Goal: Transaction & Acquisition: Purchase product/service

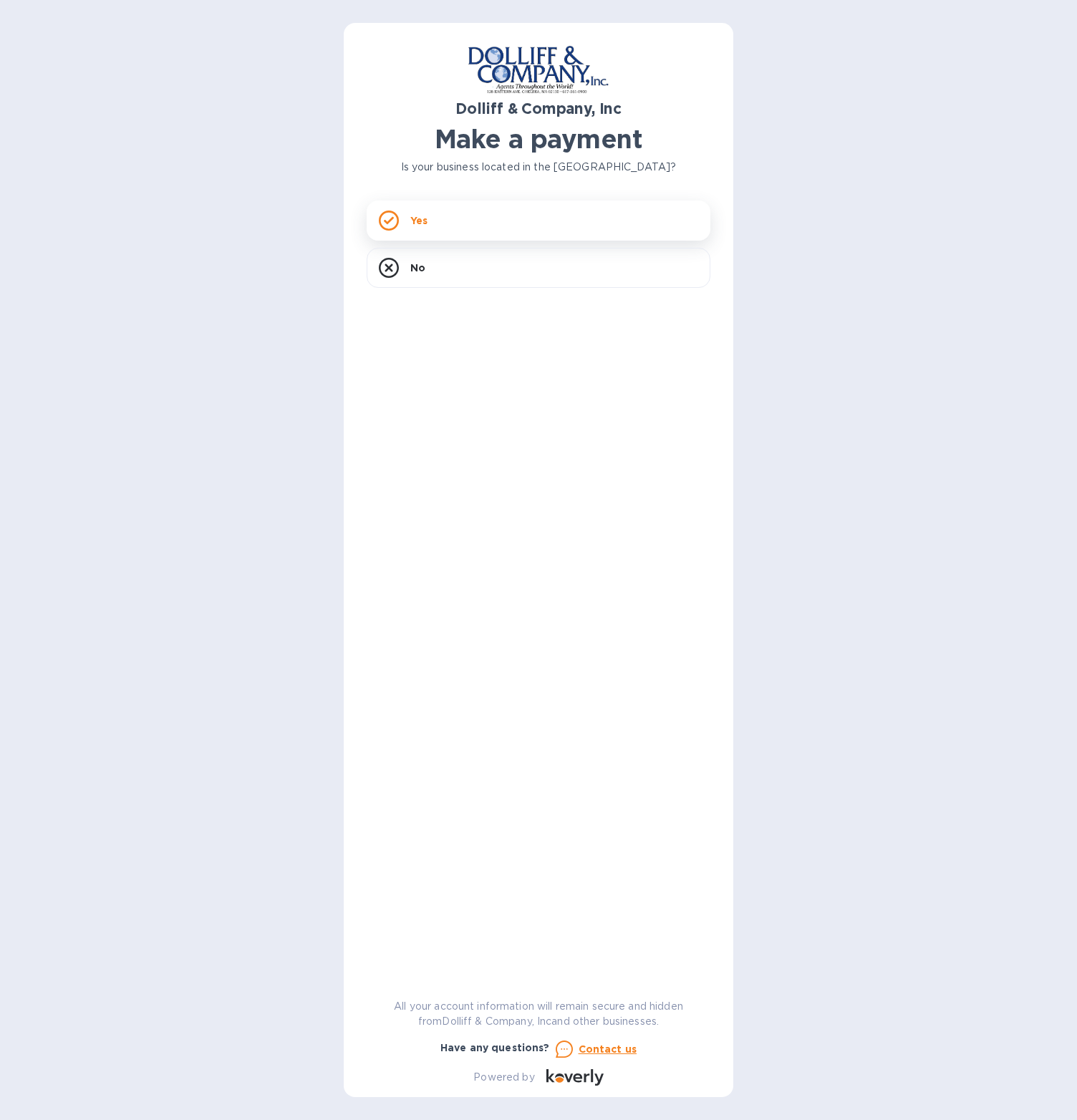
click at [517, 201] on div "Yes" at bounding box center [538, 221] width 344 height 40
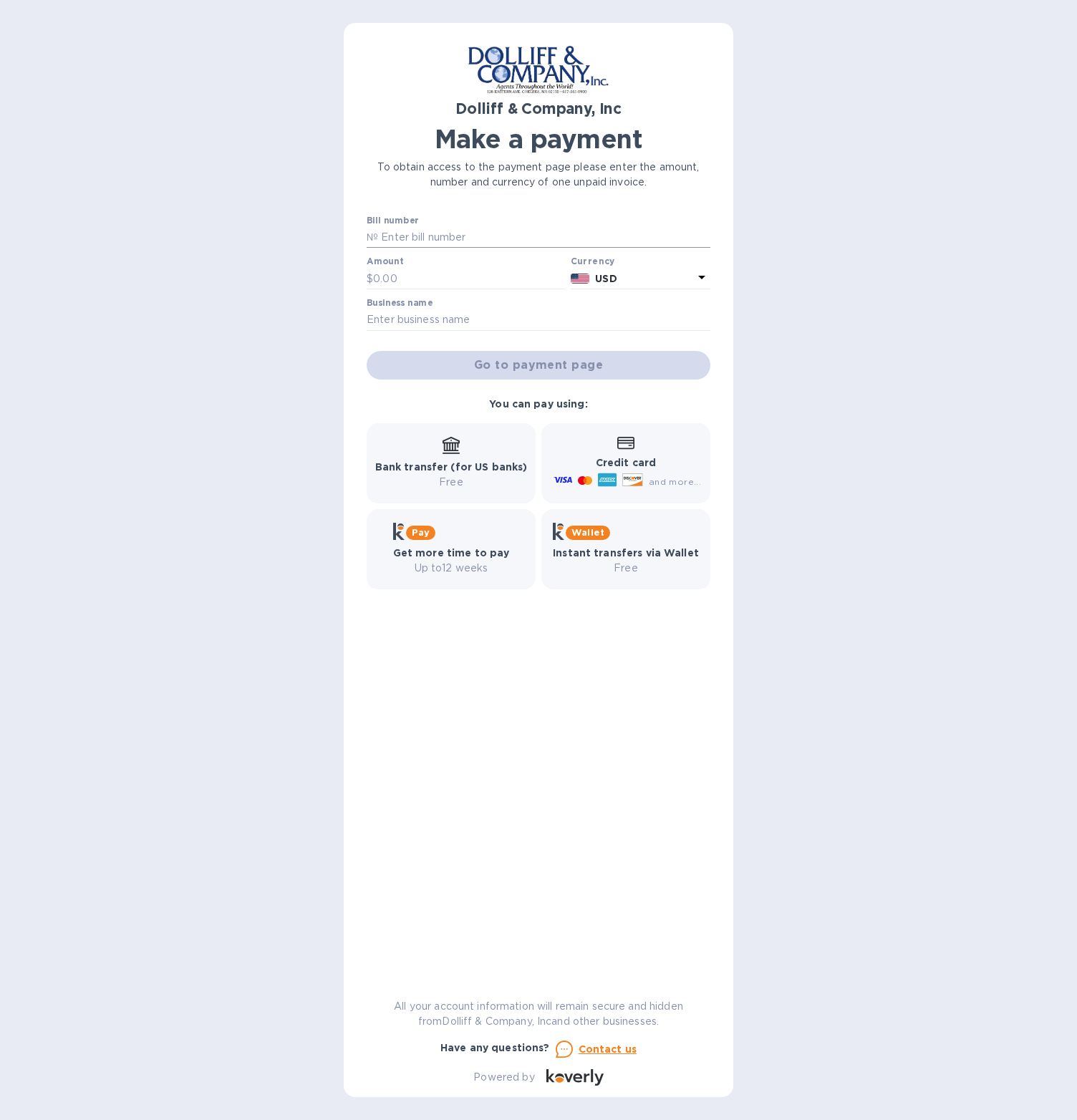
click at [456, 242] on input "text" at bounding box center [544, 238] width 332 height 22
type input "876409"
click at [393, 279] on input "text" at bounding box center [469, 278] width 192 height 22
type input "12,693.28"
click at [464, 318] on input "text" at bounding box center [538, 320] width 344 height 22
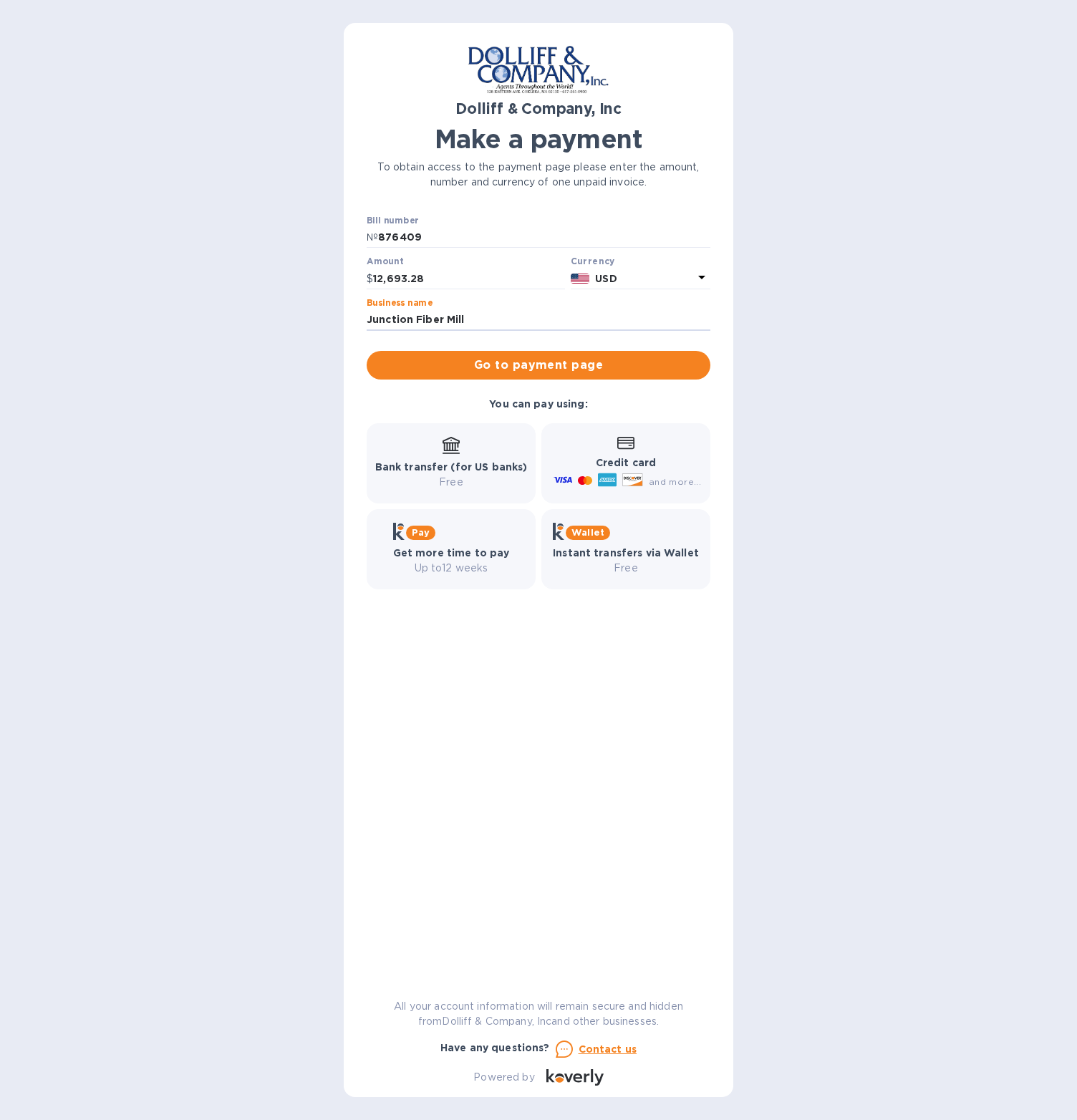
type input "Junction Fiber Mill"
drag, startPoint x: 877, startPoint y: 362, endPoint x: 531, endPoint y: 362, distance: 346.0
click at [877, 362] on div "Dolliff & Company, Inc Make a payment To obtain access to the payment page plea…" at bounding box center [538, 560] width 1077 height 1120
click at [523, 362] on span "Go to payment page" at bounding box center [538, 365] width 320 height 17
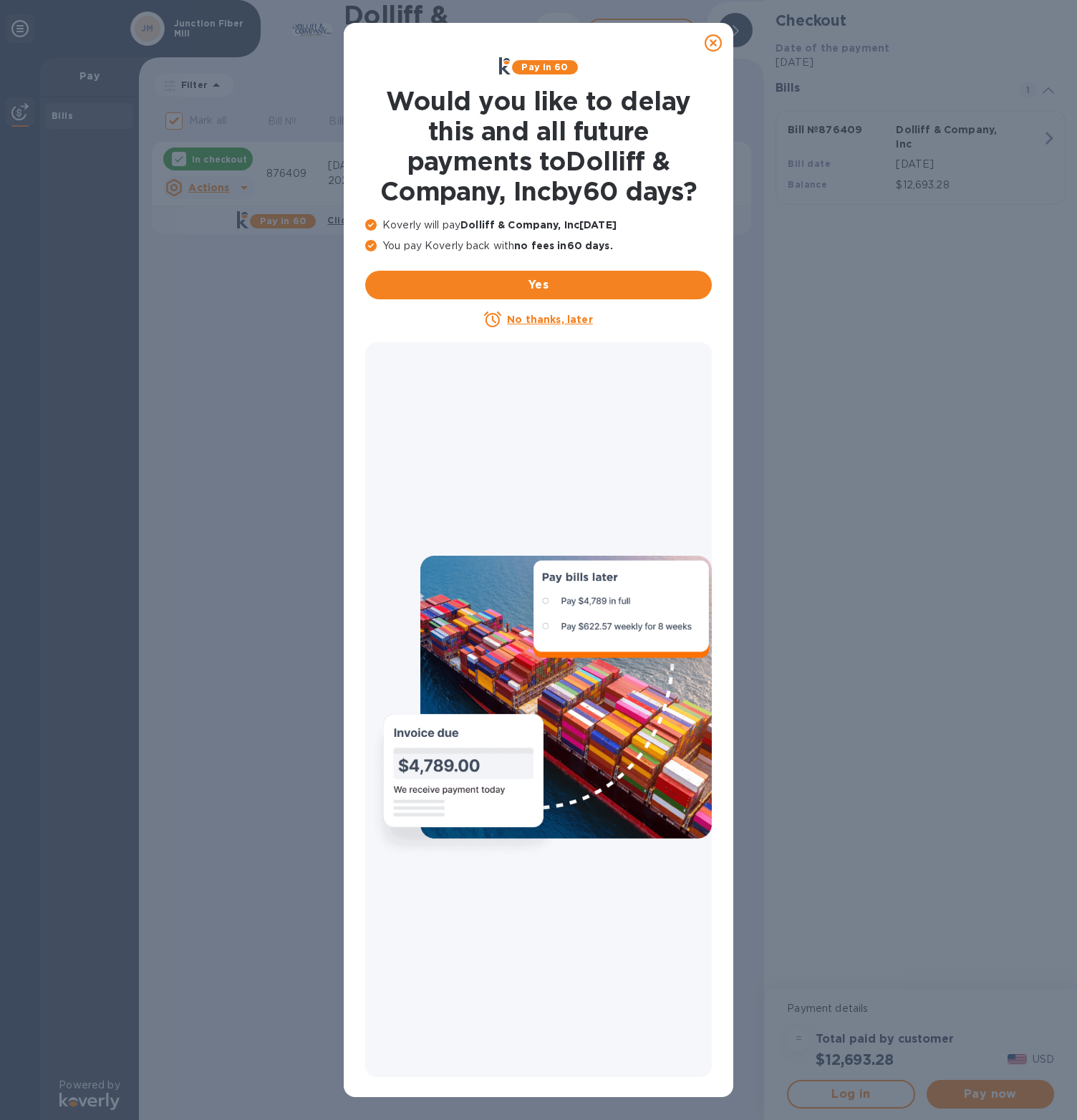
click at [715, 44] on icon at bounding box center [713, 43] width 17 height 17
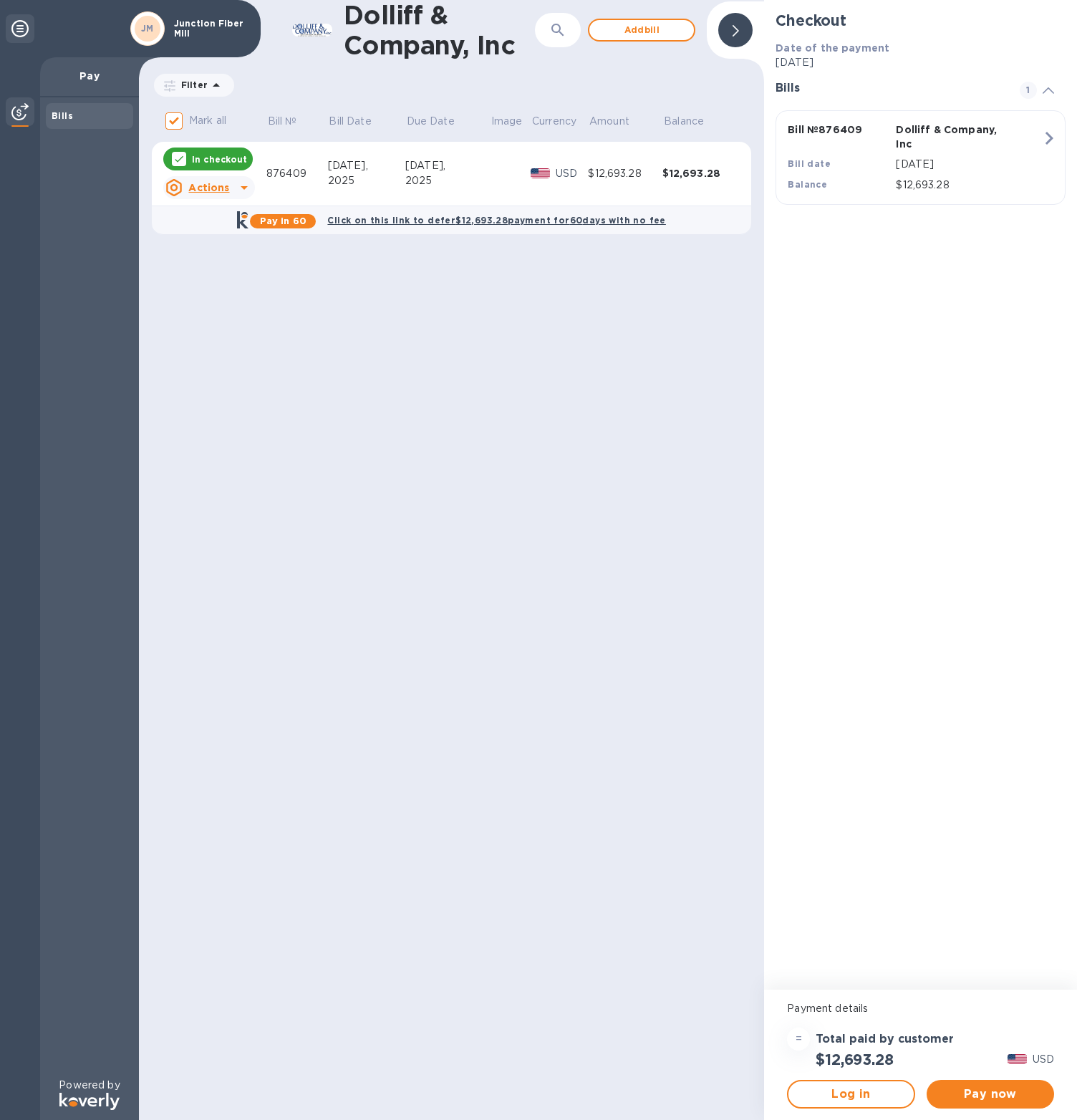
click at [654, 177] on div "$12,693.28" at bounding box center [625, 174] width 75 height 15
click at [1011, 1092] on span "Pay now" at bounding box center [990, 1094] width 104 height 17
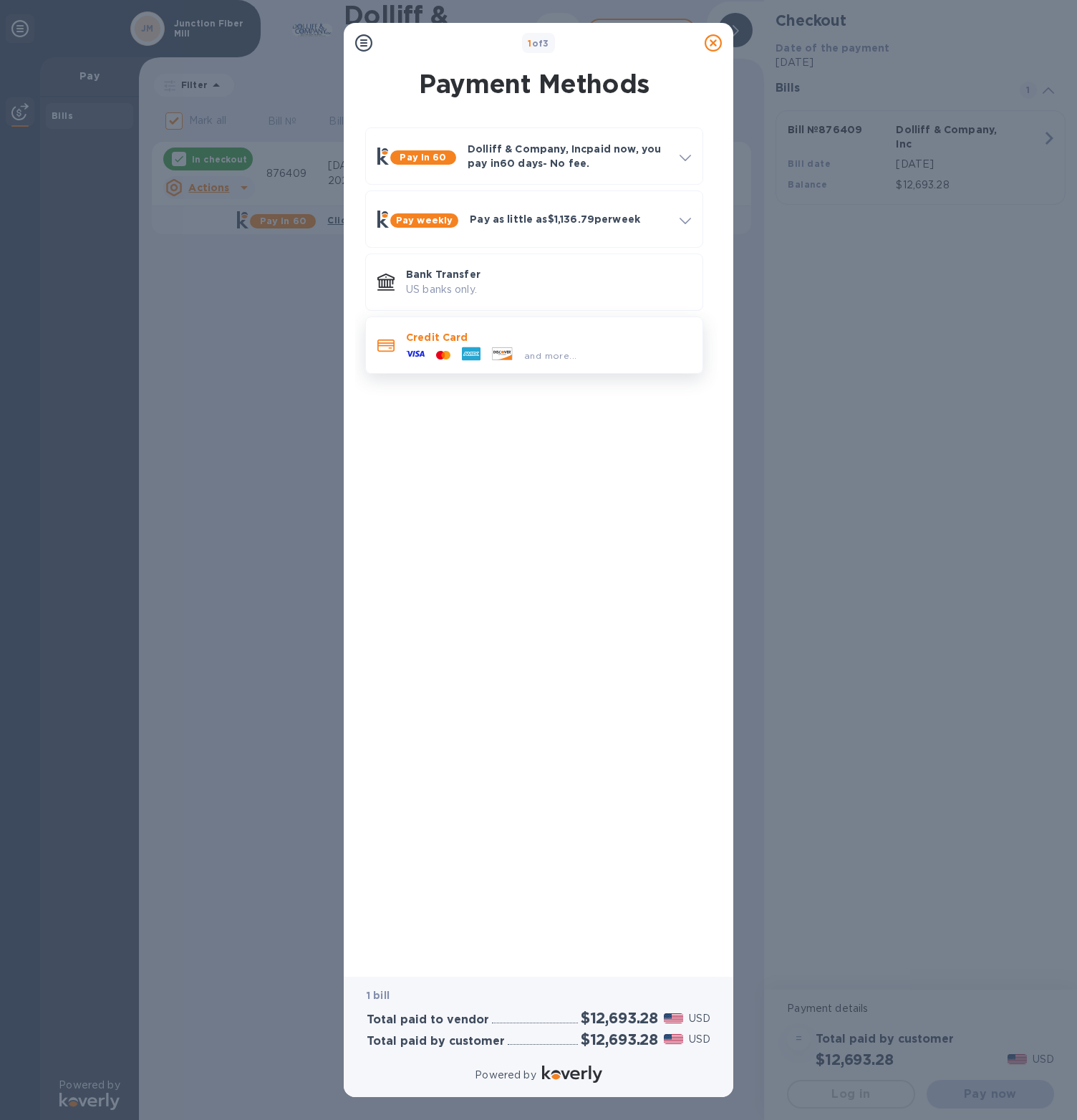
click at [556, 358] on span "and more..." at bounding box center [550, 356] width 52 height 10
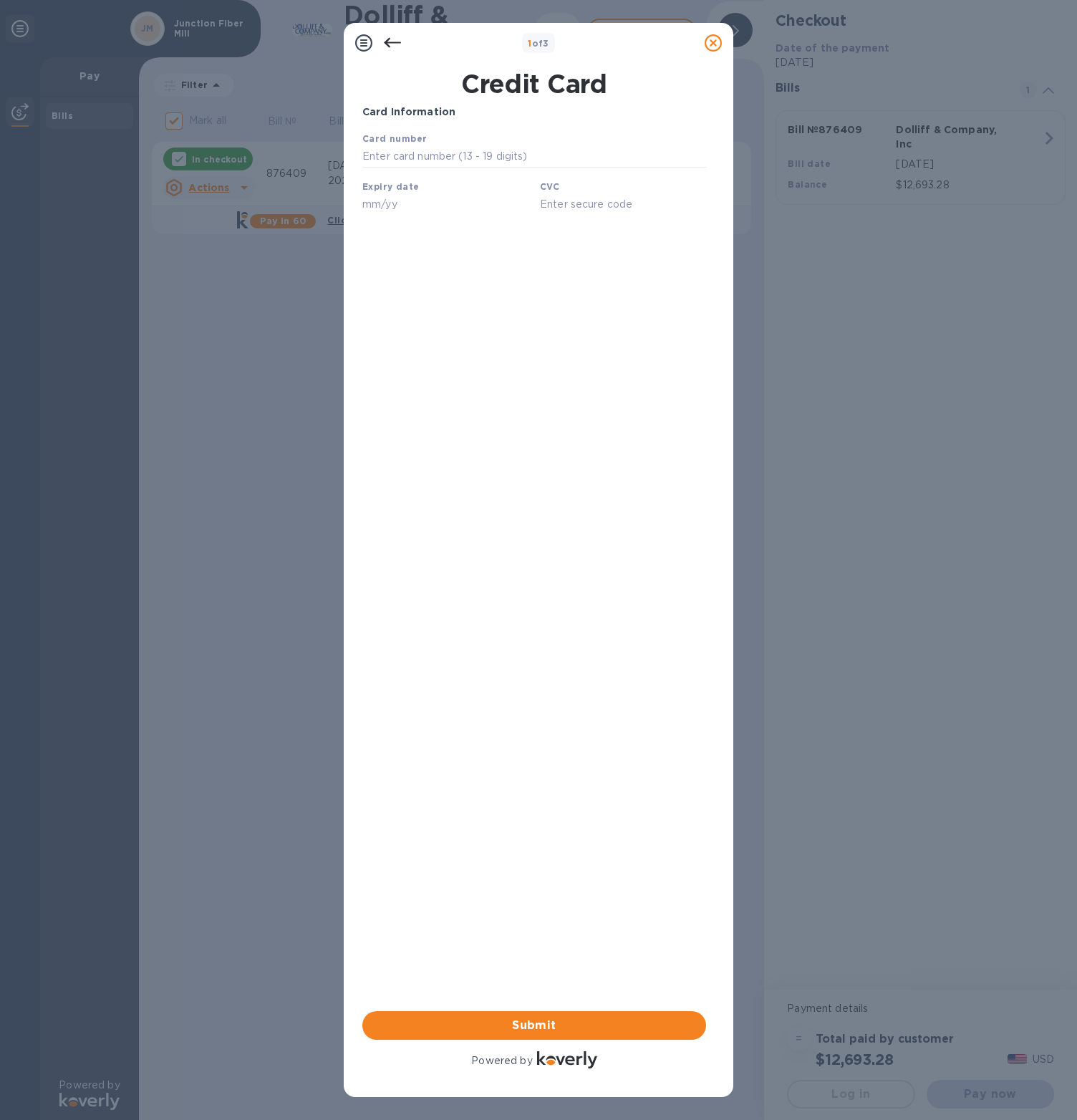
click at [388, 45] on icon at bounding box center [392, 43] width 17 height 10
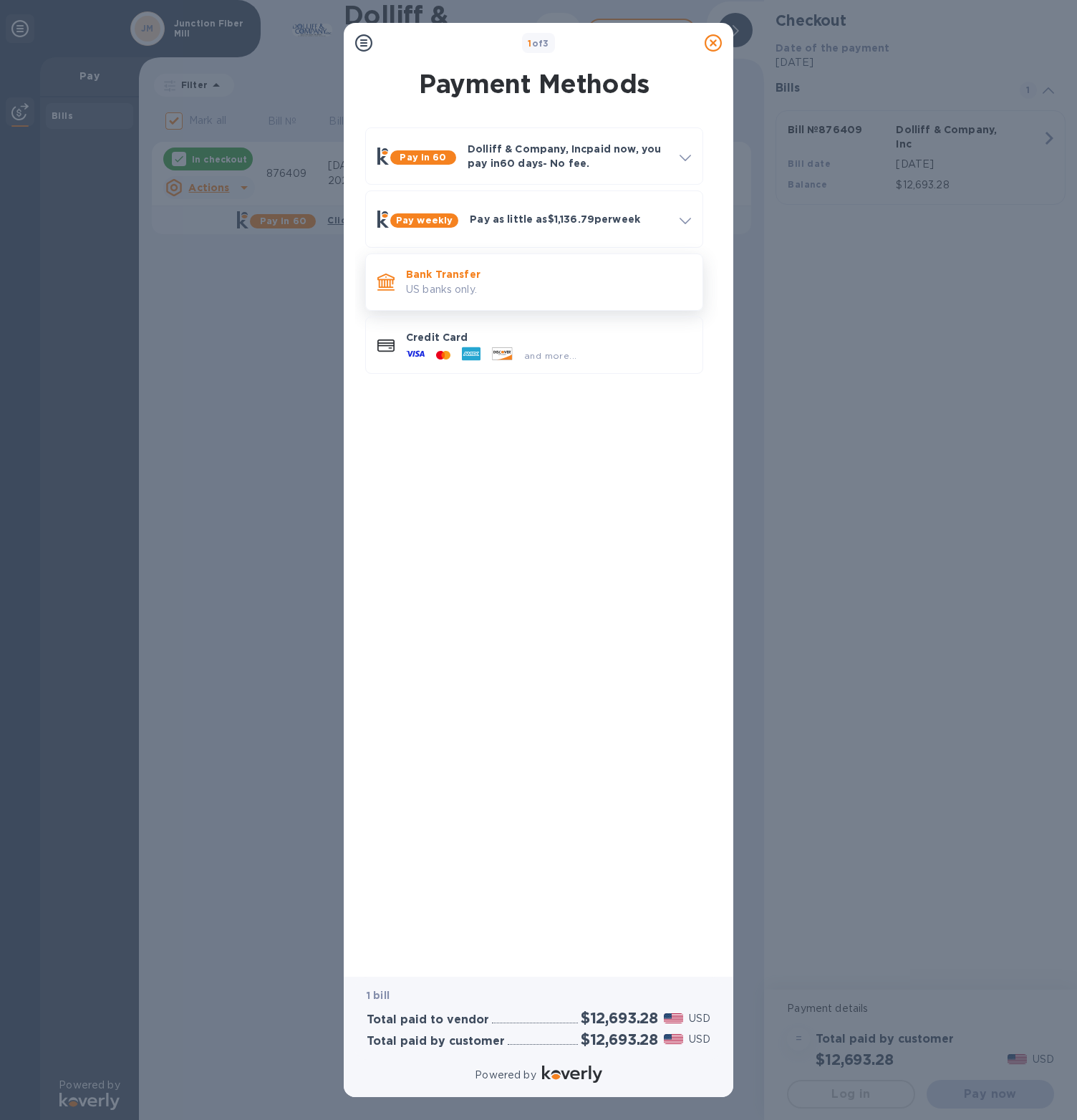
click at [617, 289] on p "US banks only." at bounding box center [549, 290] width 285 height 15
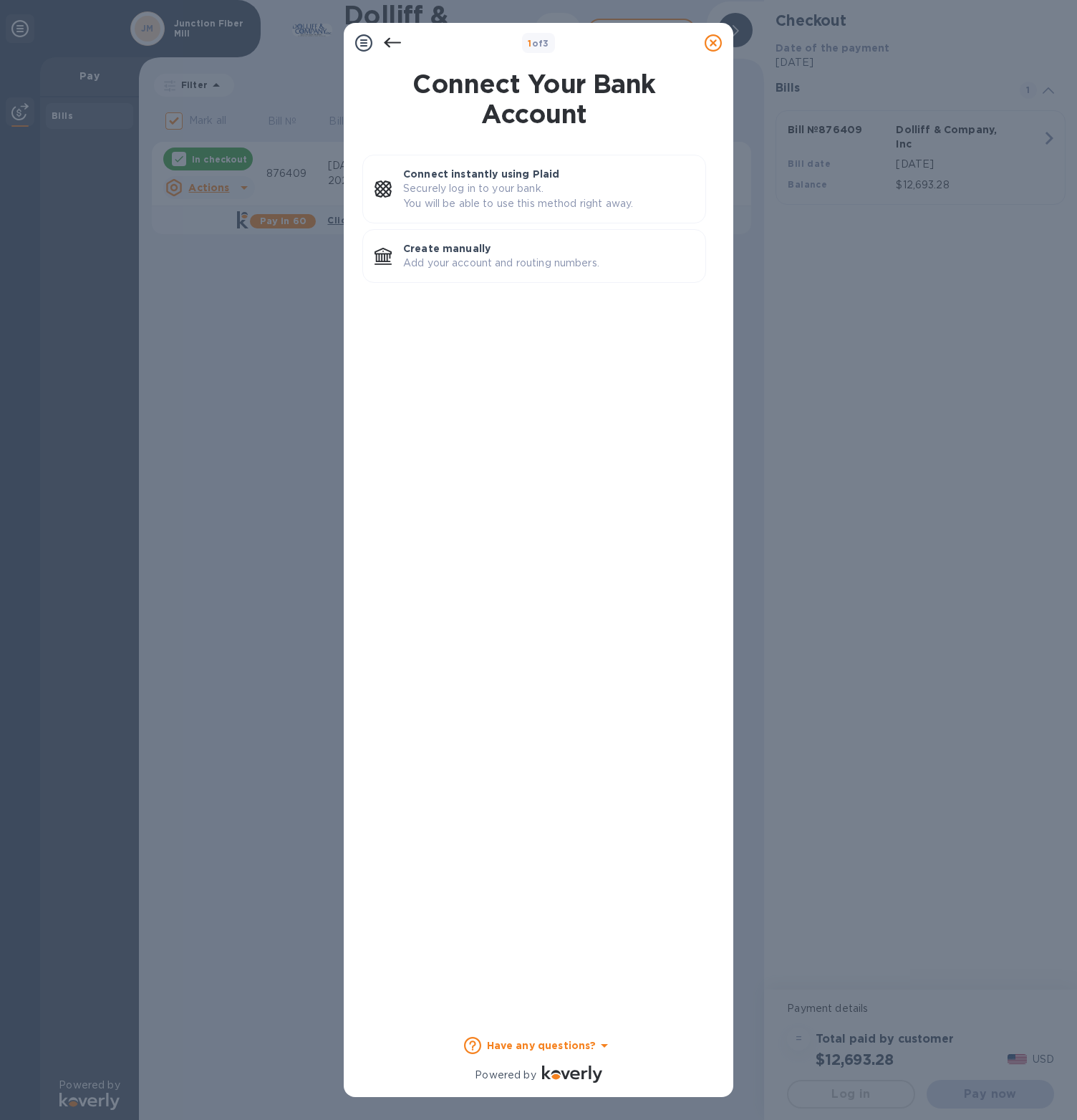
click at [393, 38] on icon at bounding box center [392, 43] width 17 height 17
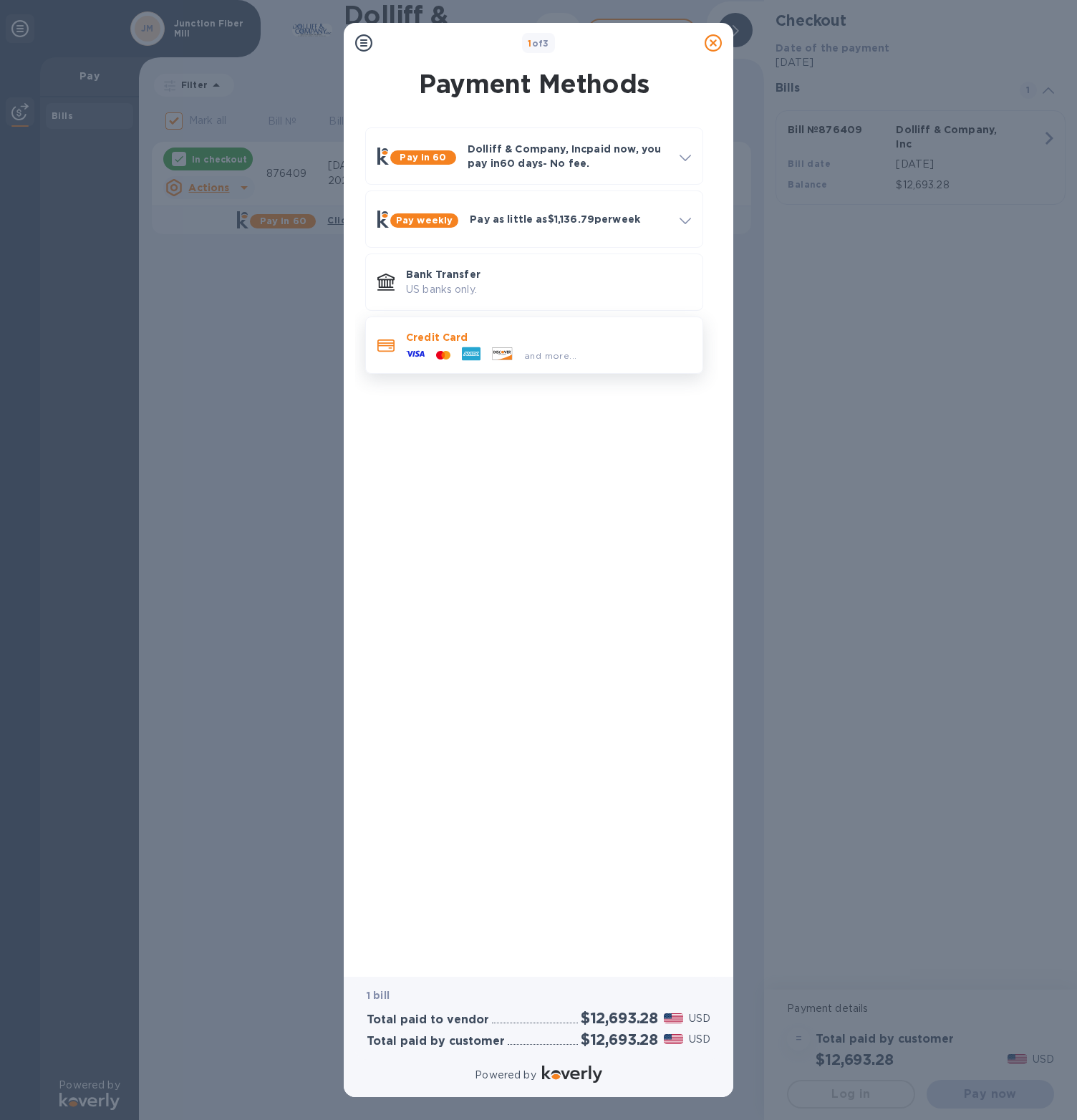
click at [469, 321] on div "Credit Card and more..." at bounding box center [534, 345] width 338 height 57
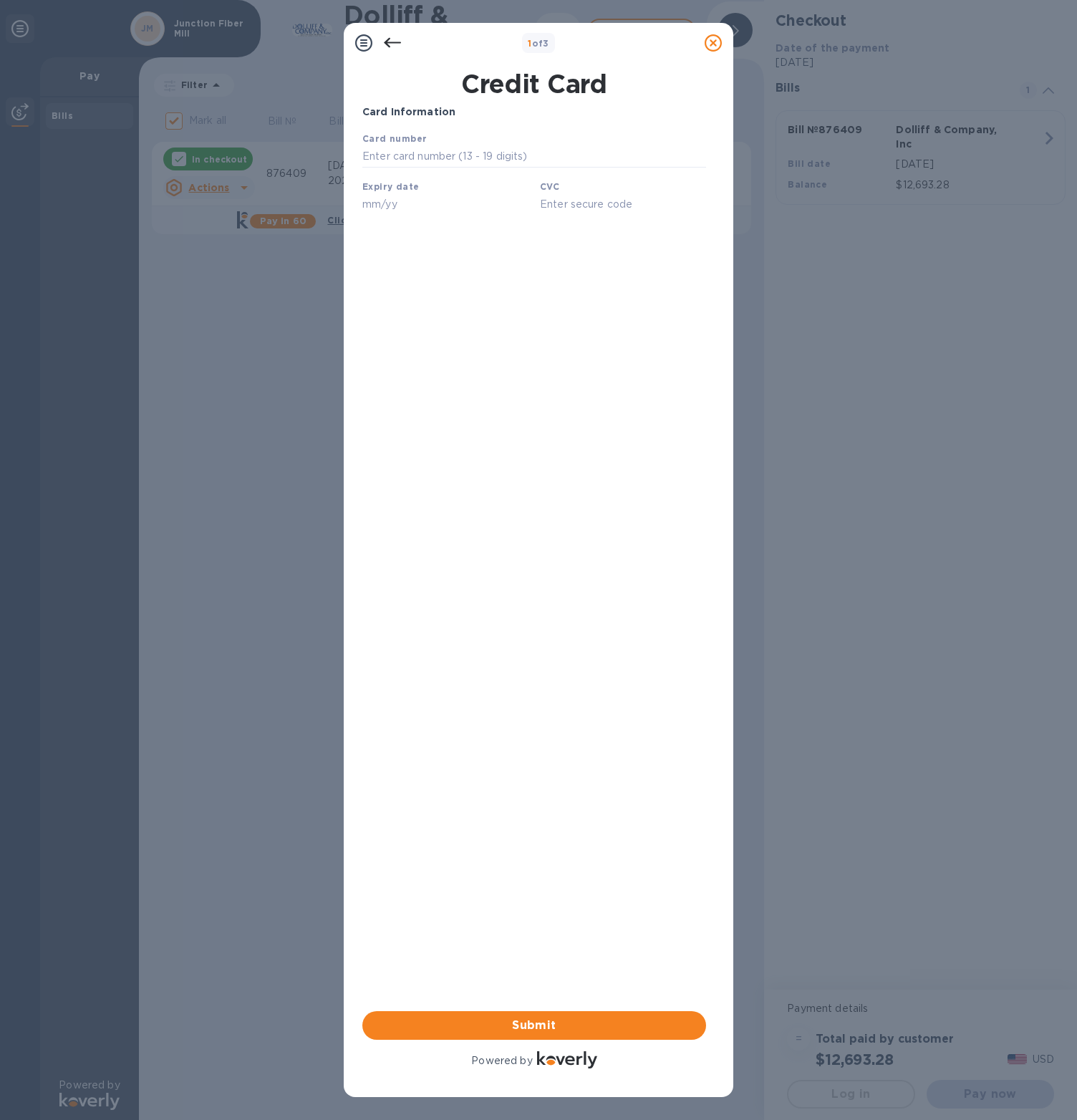
click at [391, 43] on icon at bounding box center [392, 43] width 17 height 10
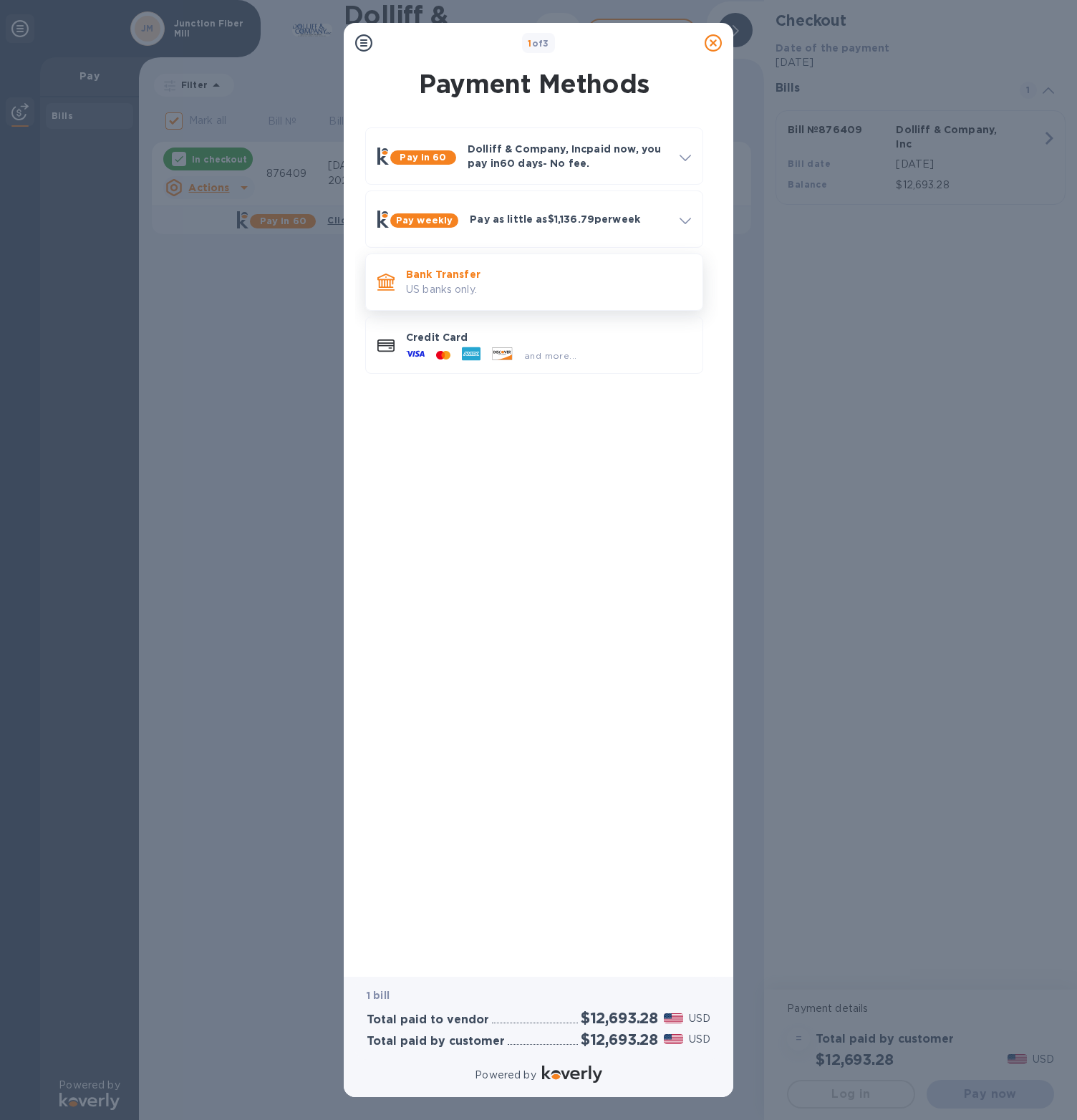
click at [509, 266] on div "Bank Transfer US banks only." at bounding box center [549, 282] width 297 height 41
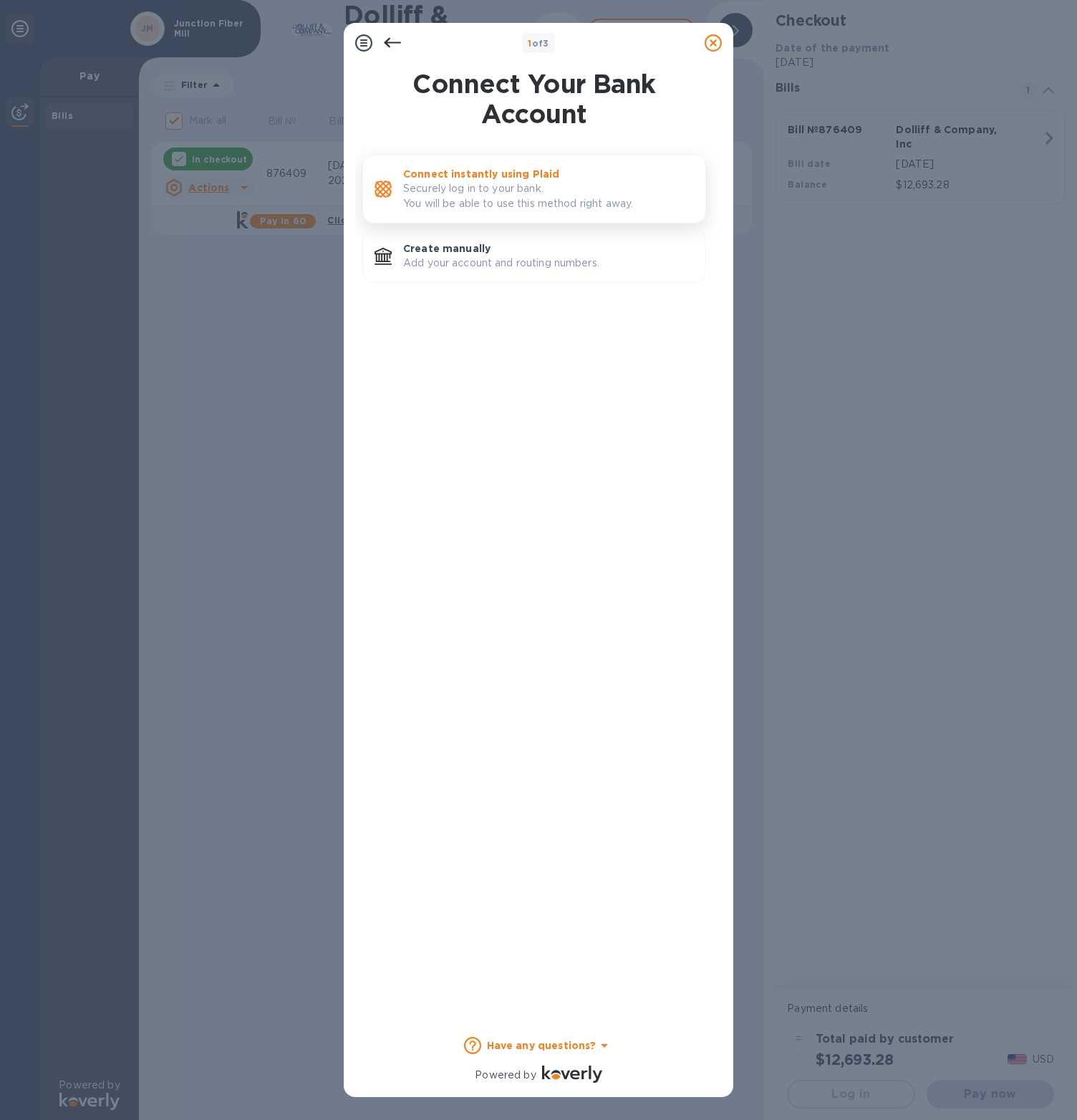
click at [509, 179] on p "Connect instantly using Plaid" at bounding box center [549, 174] width 291 height 14
click at [488, 246] on p "Create manually" at bounding box center [549, 248] width 291 height 14
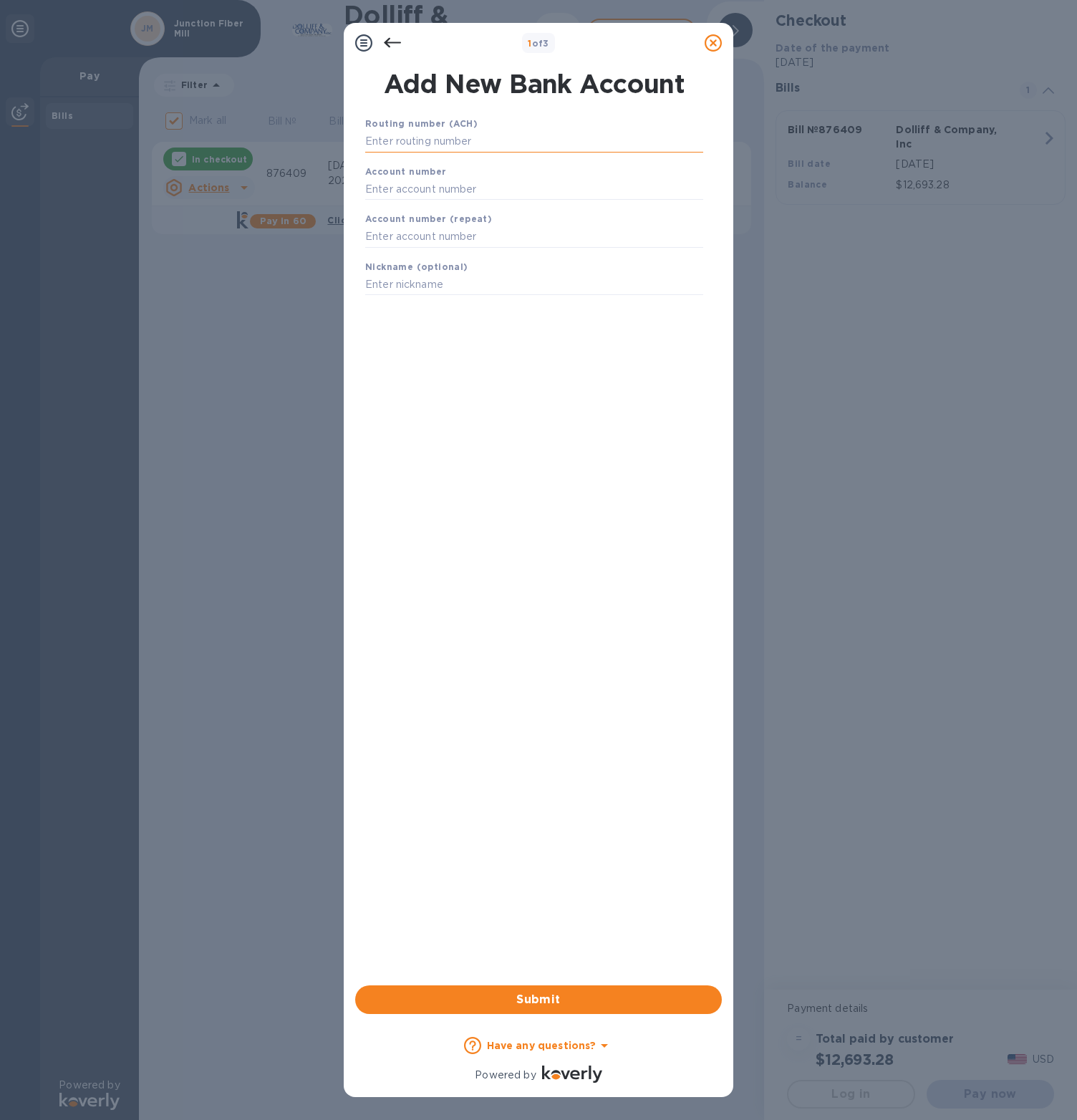
click at [436, 134] on input "text" at bounding box center [534, 142] width 338 height 22
type input "211770213"
type input "931300118"
click at [420, 251] on input "text" at bounding box center [534, 255] width 338 height 22
type input "931300118"
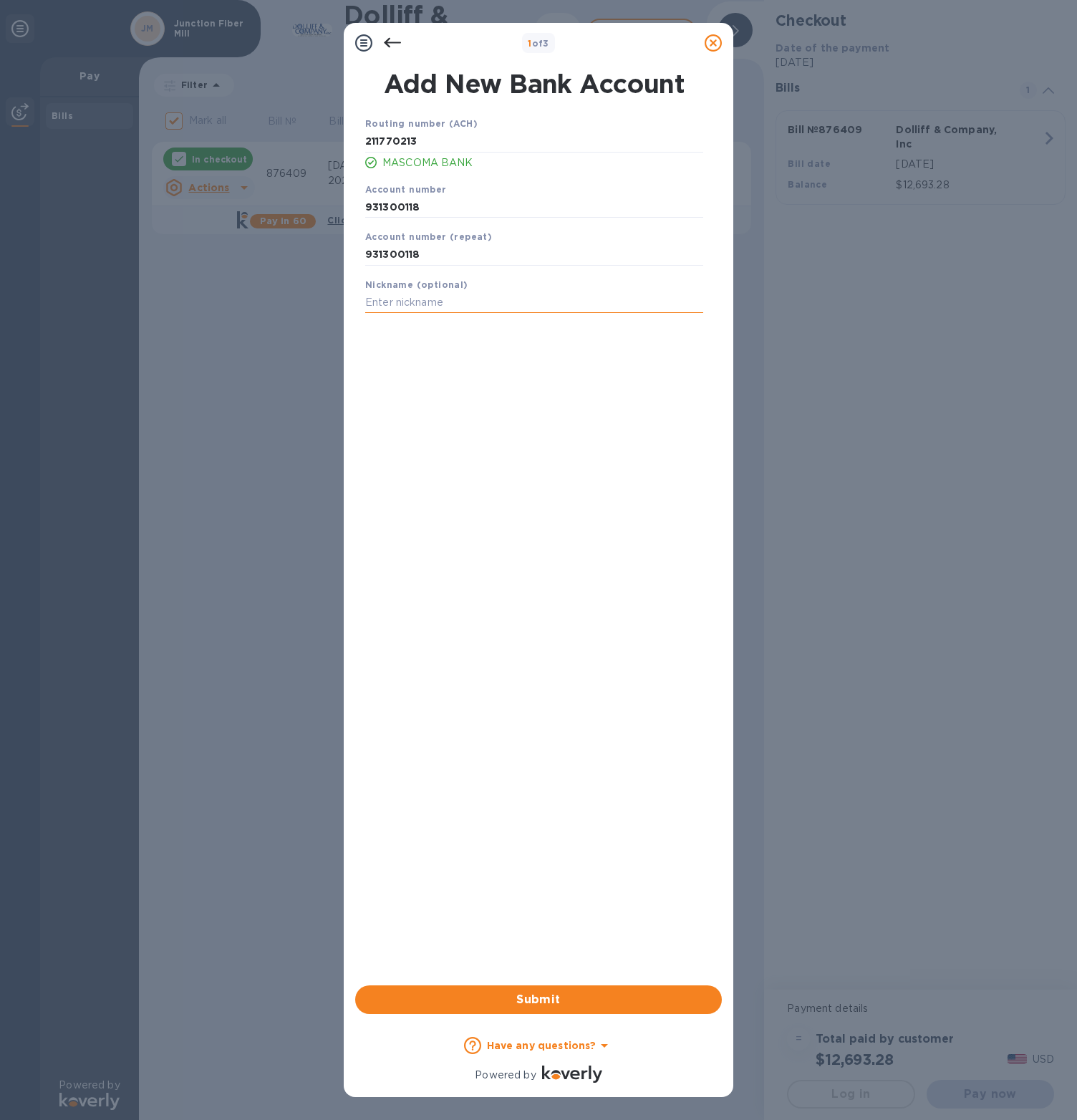
click at [423, 301] on input "text" at bounding box center [534, 303] width 338 height 22
type input "Mascoma JFM"
click at [533, 998] on span "Submit" at bounding box center [538, 1000] width 344 height 17
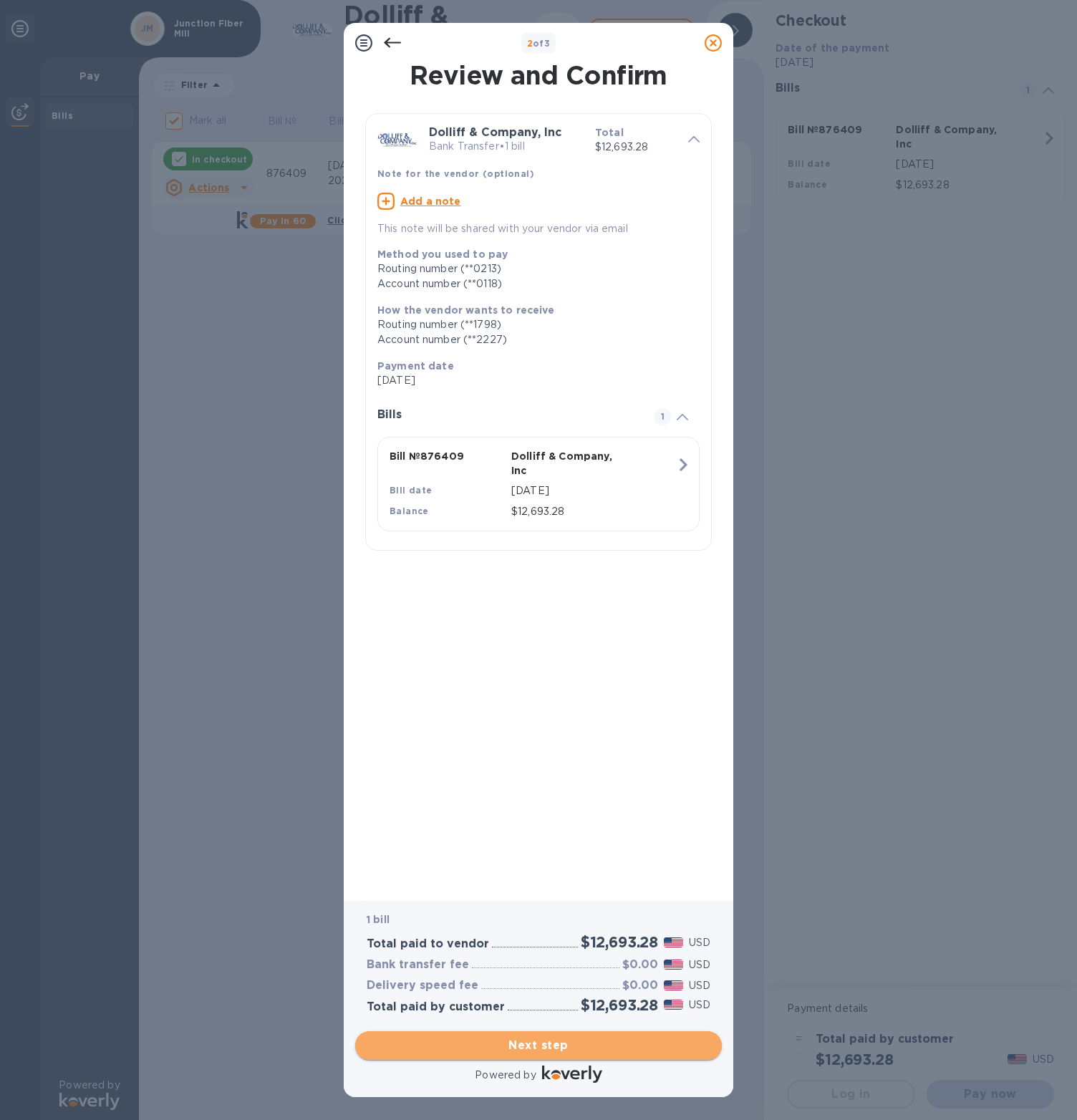
click at [610, 1047] on span "Next step" at bounding box center [538, 1045] width 344 height 17
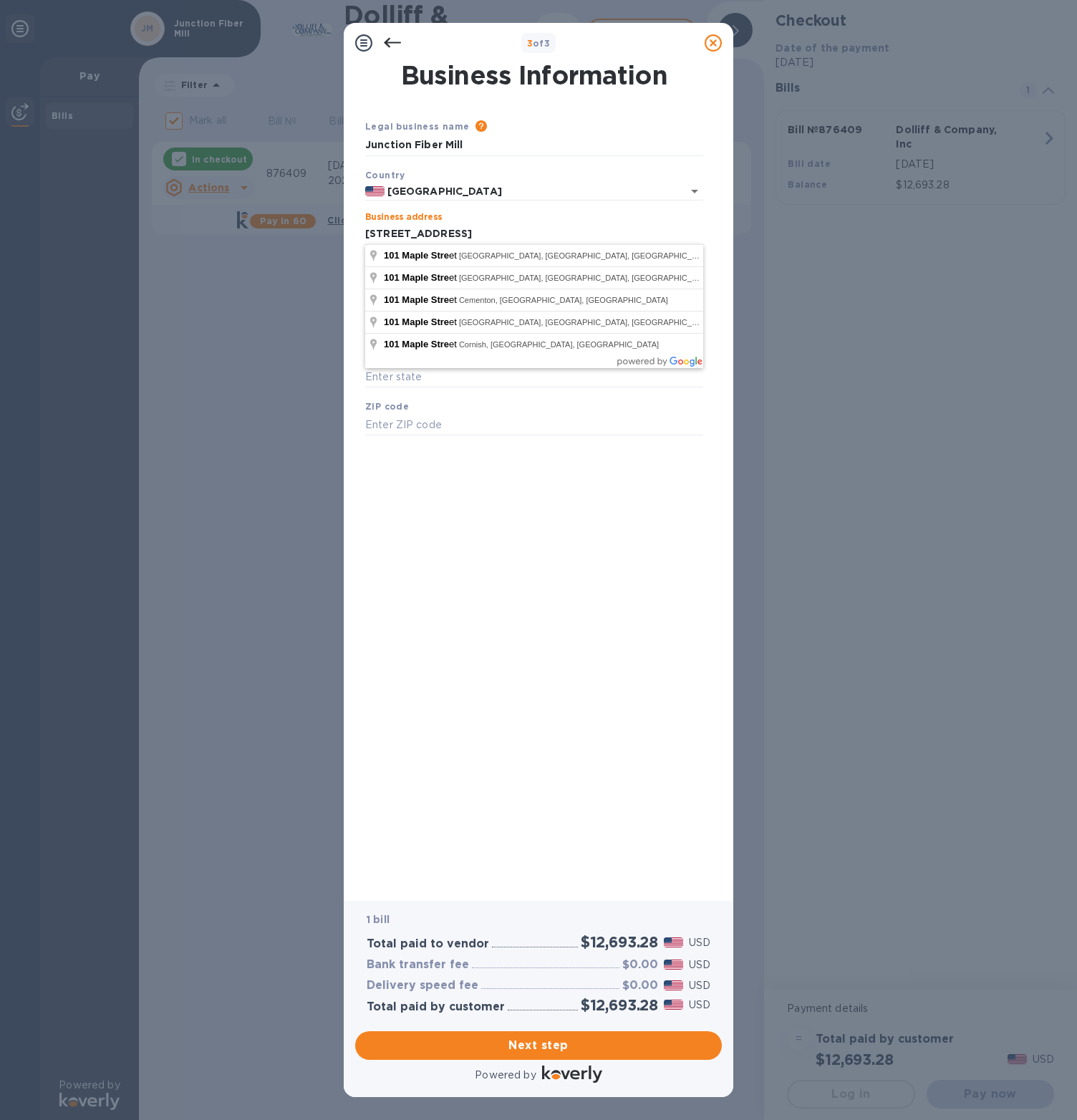
type input "[STREET_ADDRESS]"
type input "[GEOGRAPHIC_DATA]"
type input "NH"
type input "03570"
type input "[GEOGRAPHIC_DATA]"
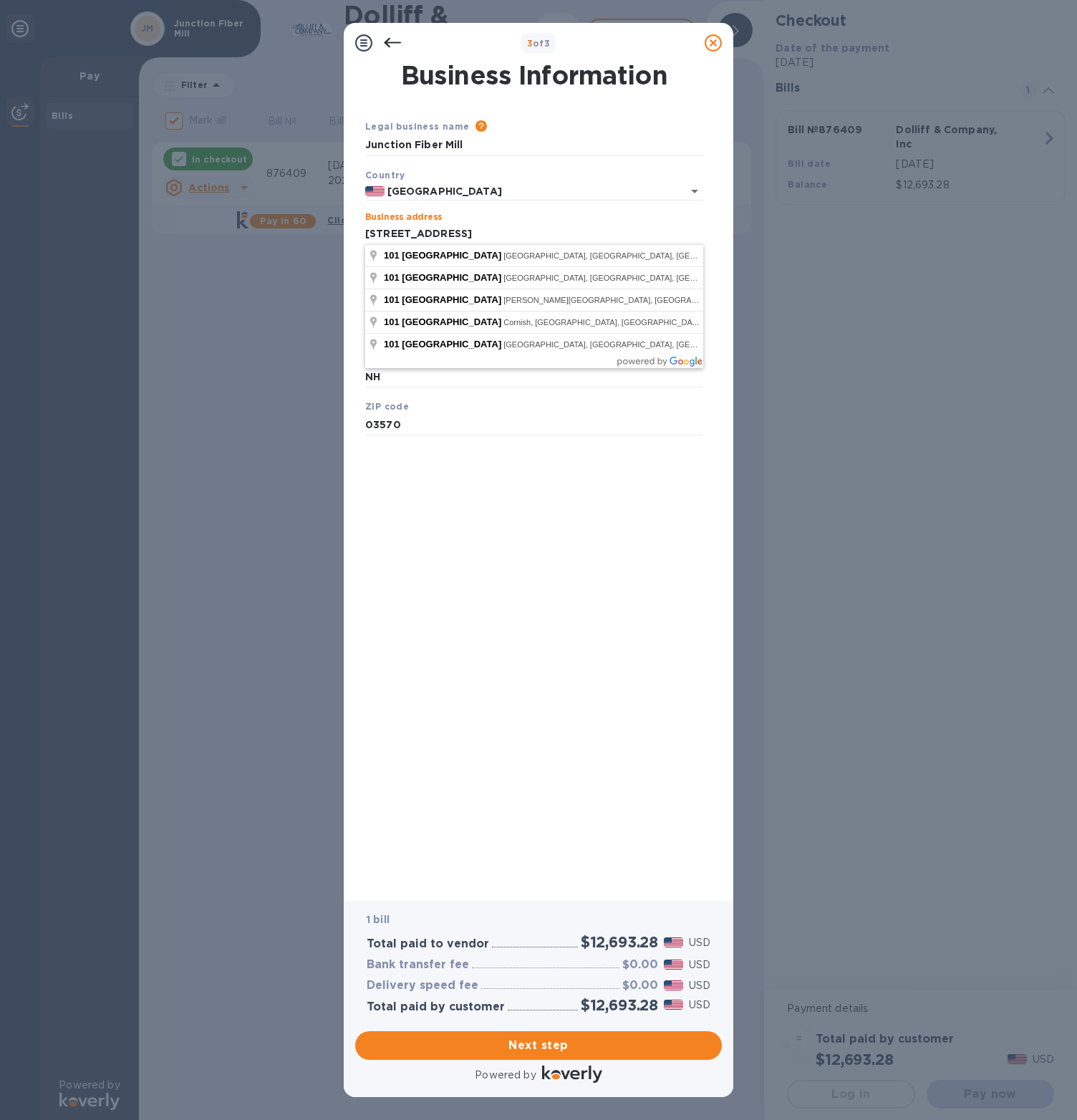
type input "03103"
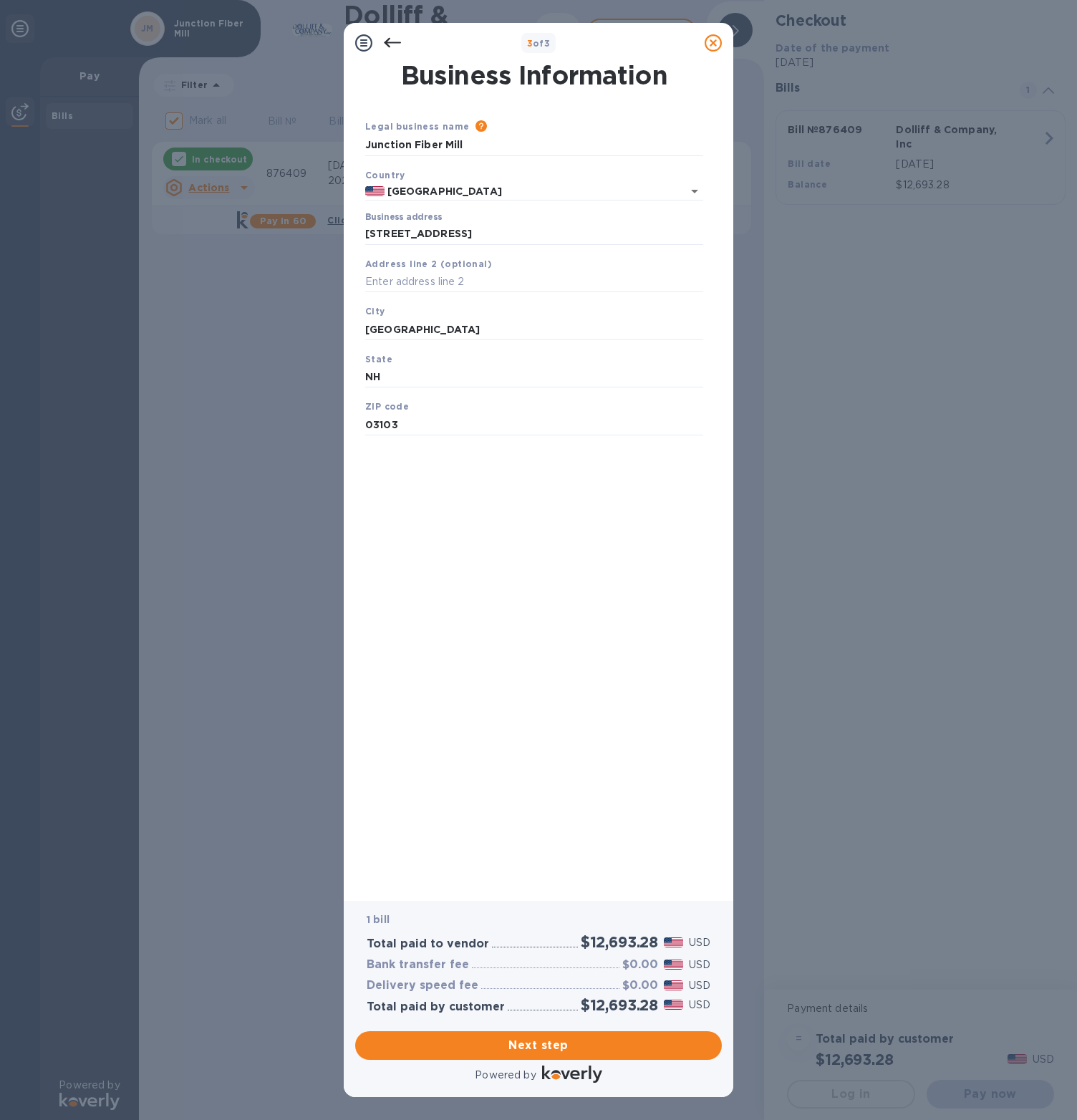
type input "[STREET_ADDRESS]"
type input "[GEOGRAPHIC_DATA]"
type input "VT"
type input "05001"
click at [421, 330] on input "[GEOGRAPHIC_DATA]" at bounding box center [534, 329] width 338 height 22
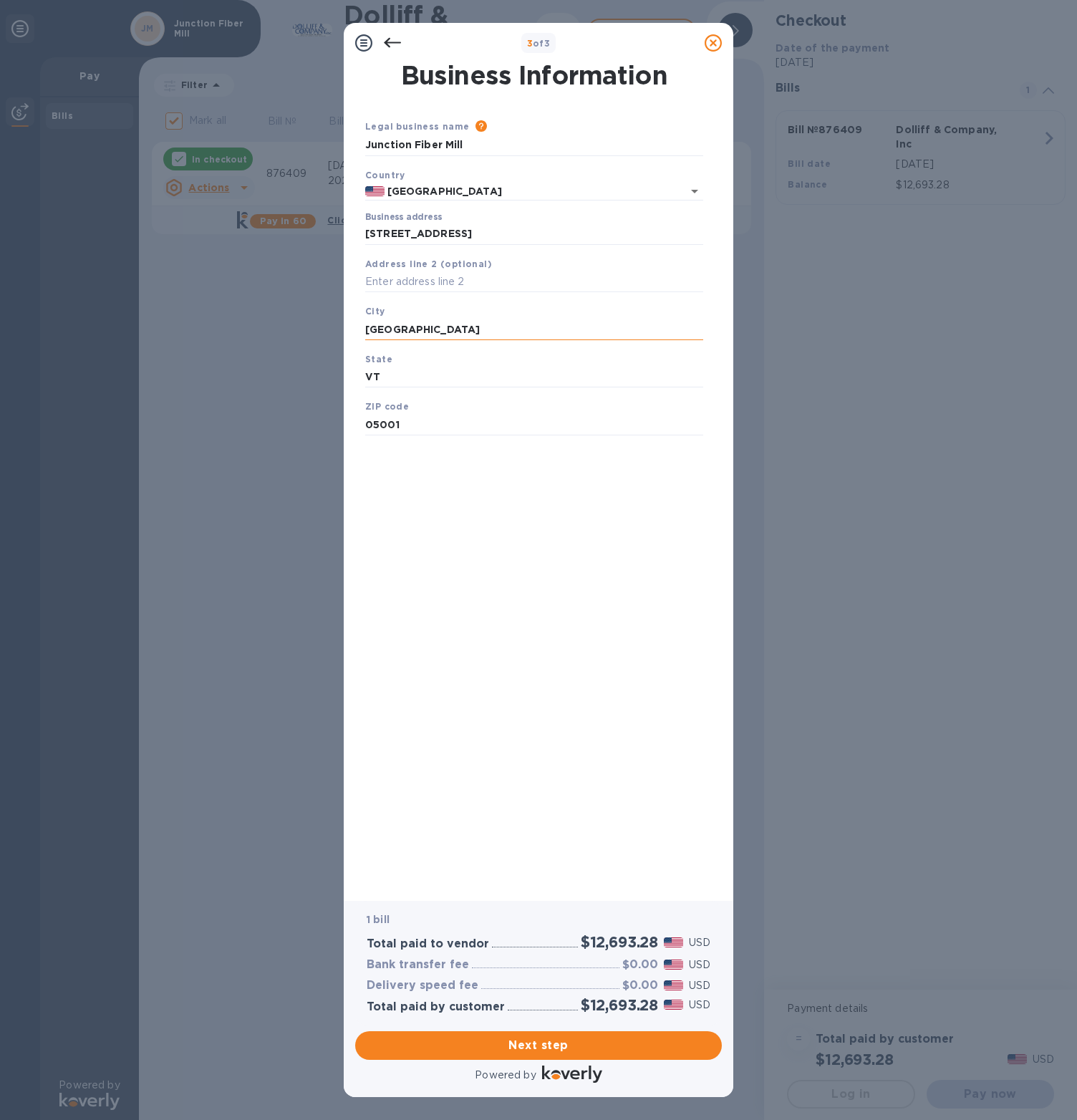
type input "[GEOGRAPHIC_DATA]"
click at [443, 593] on div "Business Information Legal business name Please provide the legal name that app…" at bounding box center [538, 472] width 353 height 818
click at [489, 1041] on span "Next step" at bounding box center [538, 1045] width 344 height 17
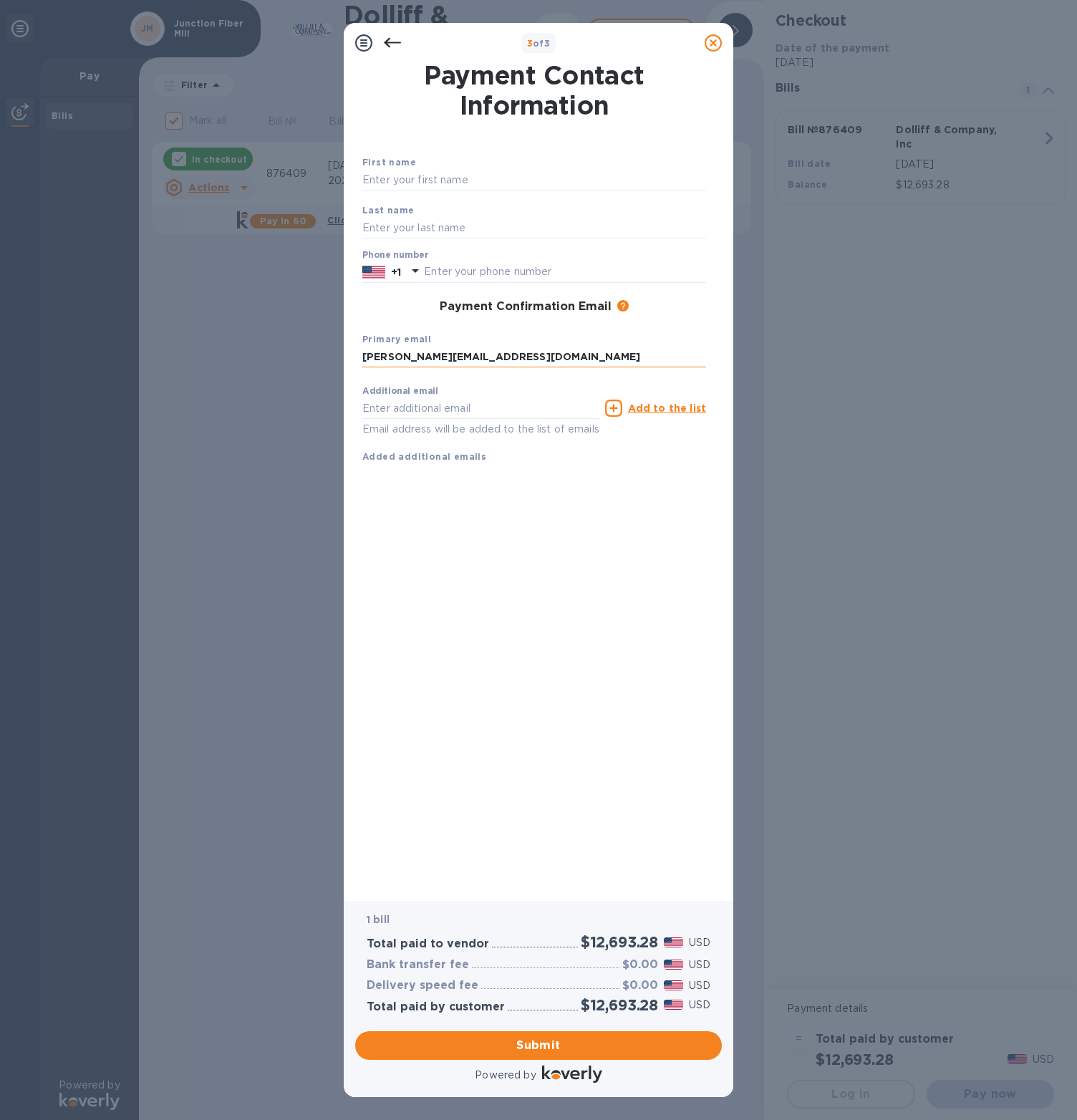
type input "[PERSON_NAME][EMAIL_ADDRESS][DOMAIN_NAME]"
type input "[PERSON_NAME]"
type input "[GEOGRAPHIC_DATA]"
type input "6089576453"
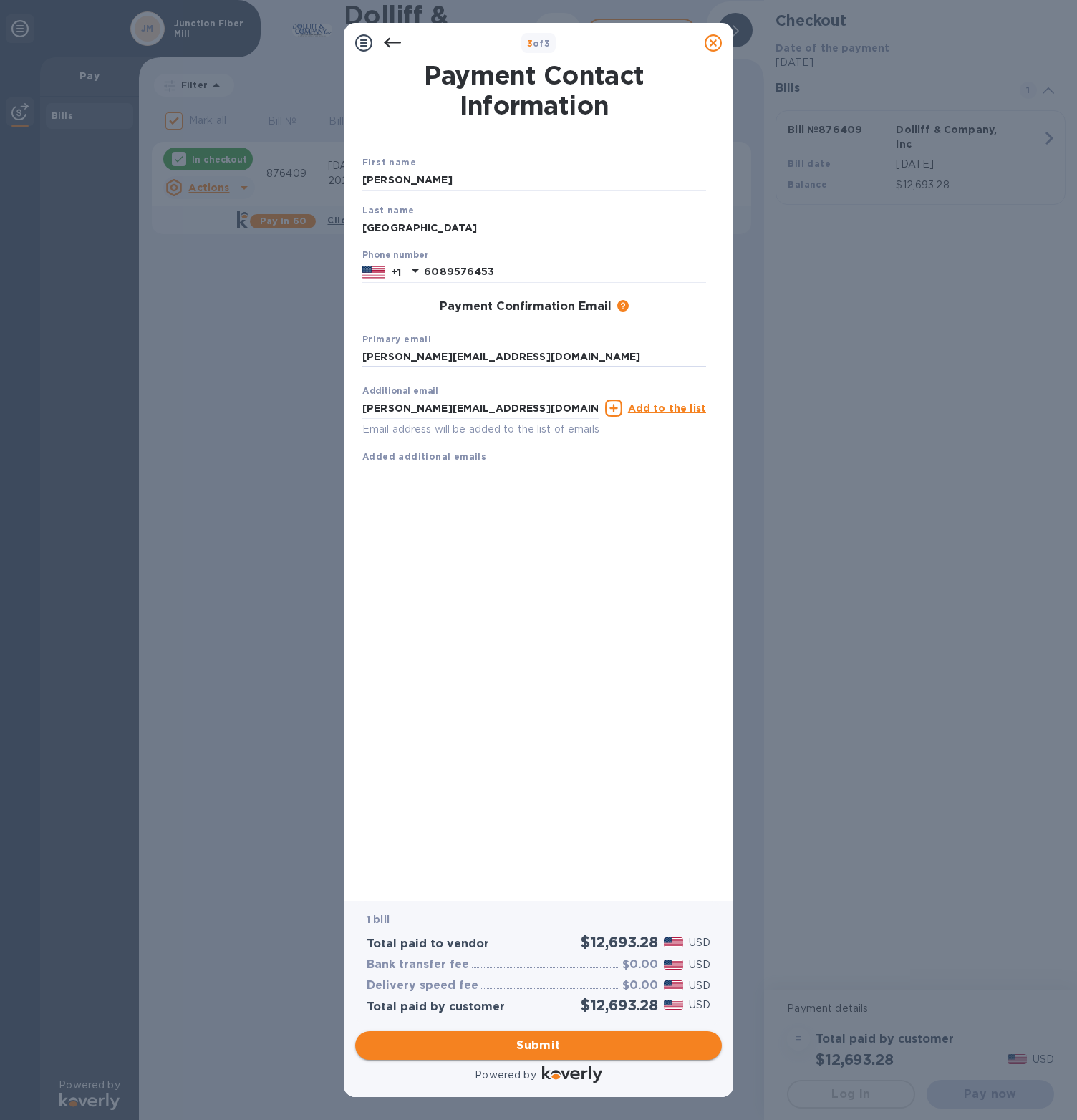
click at [548, 1046] on span "Submit" at bounding box center [538, 1045] width 344 height 17
checkbox input "false"
